Goal: Check status: Check status

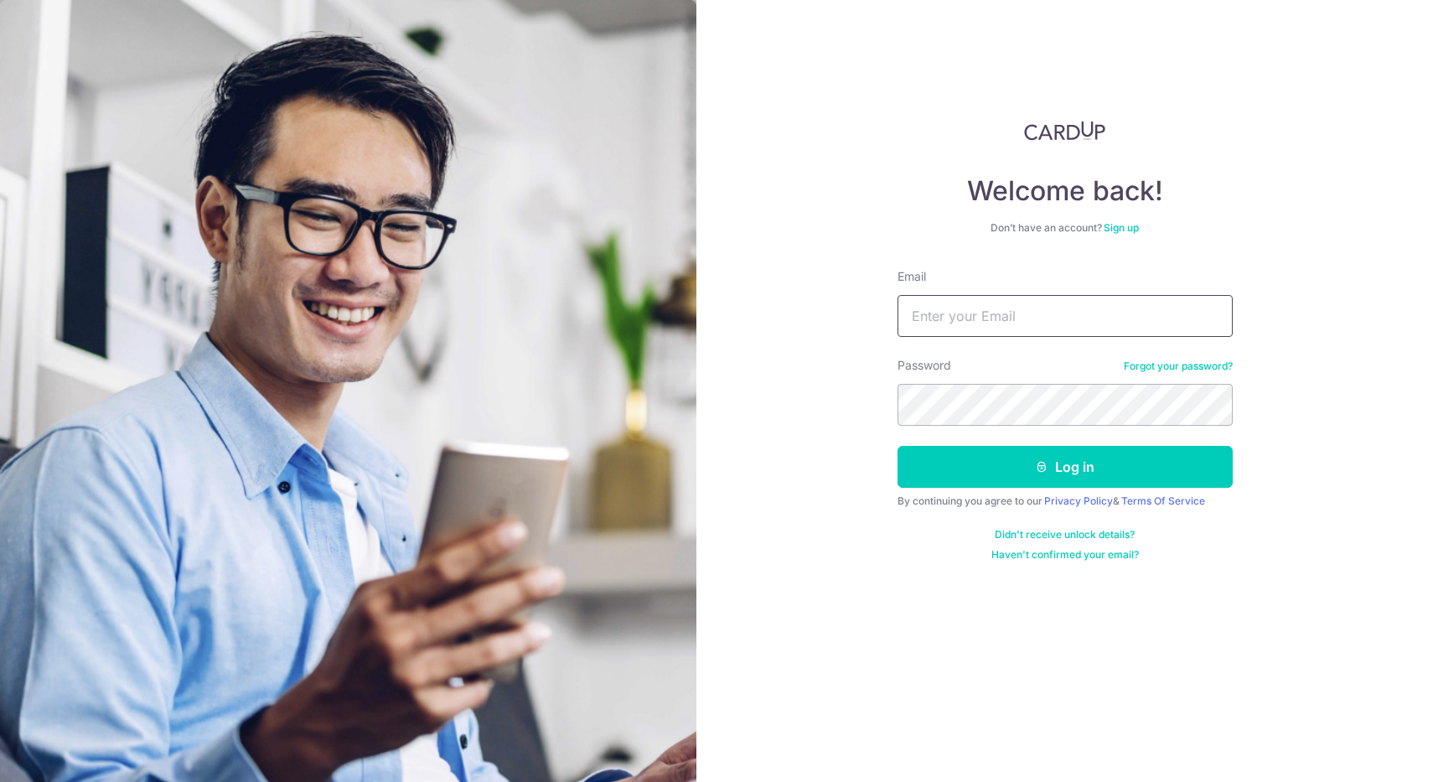
type input "[EMAIL_ADDRESS][DOMAIN_NAME]"
click at [1065, 467] on button "Log in" at bounding box center [1065, 467] width 335 height 42
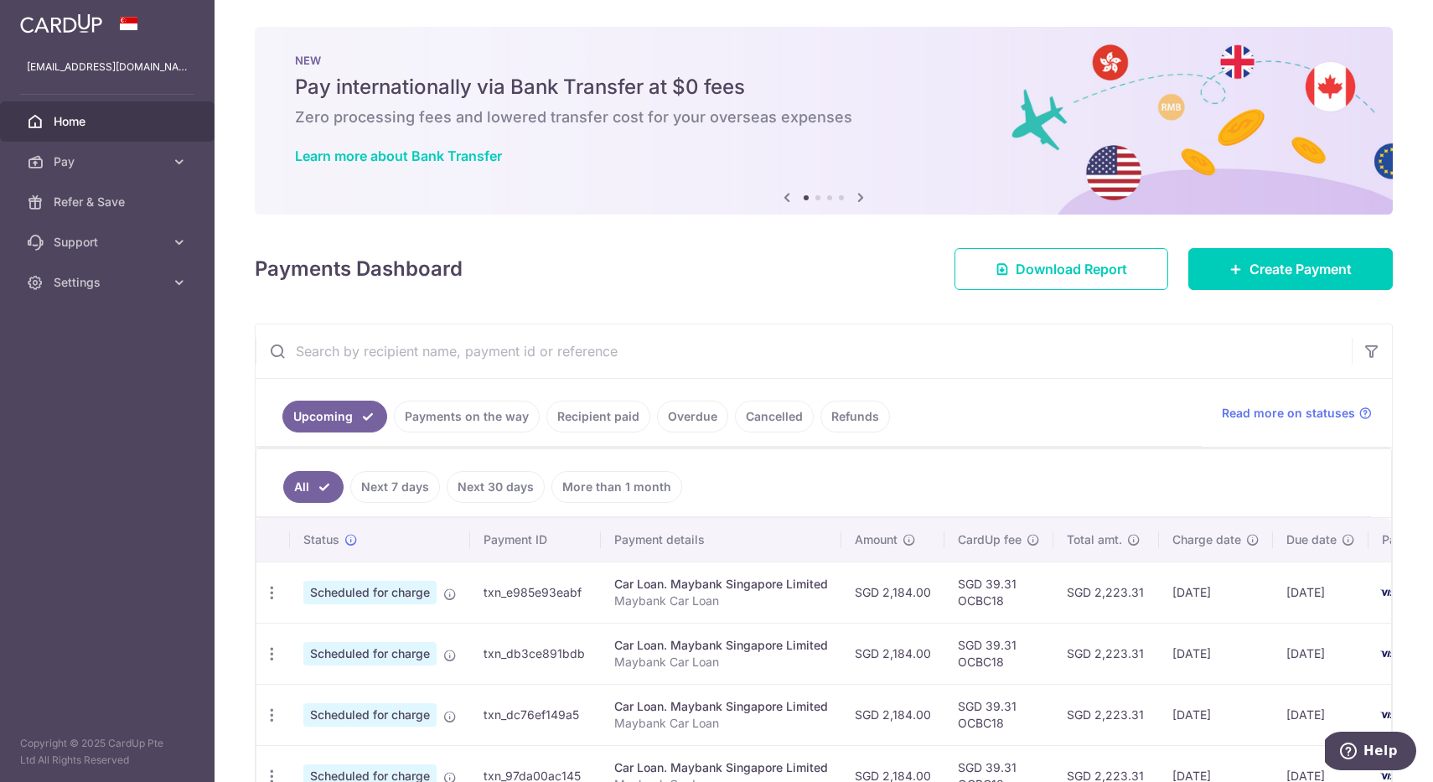
click at [585, 424] on link "Recipient paid" at bounding box center [599, 417] width 104 height 32
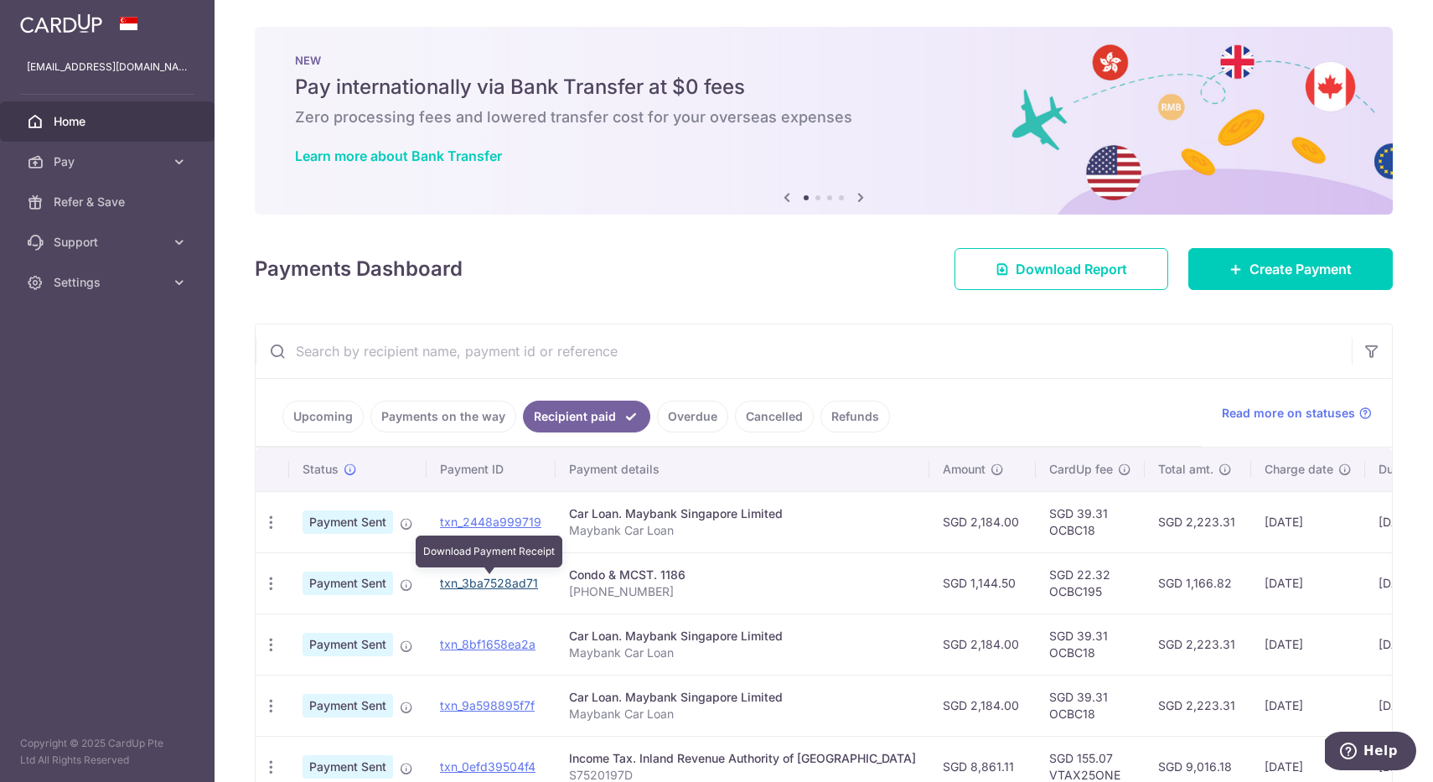
click at [518, 578] on link "txn_3ba7528ad71" at bounding box center [489, 583] width 98 height 14
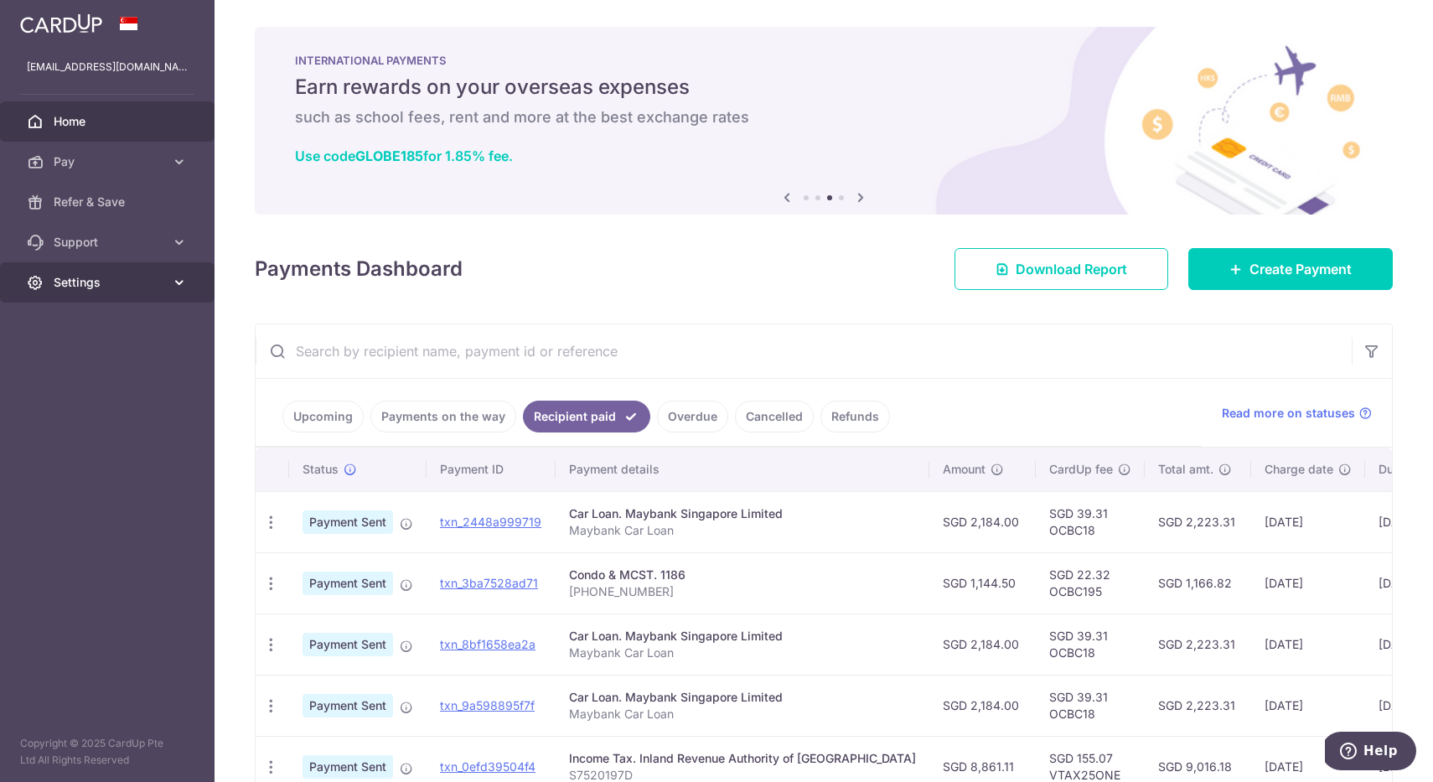
click at [172, 294] on link "Settings" at bounding box center [107, 282] width 215 height 40
click at [132, 375] on link "Logout" at bounding box center [107, 363] width 215 height 40
